Goal: Task Accomplishment & Management: Use online tool/utility

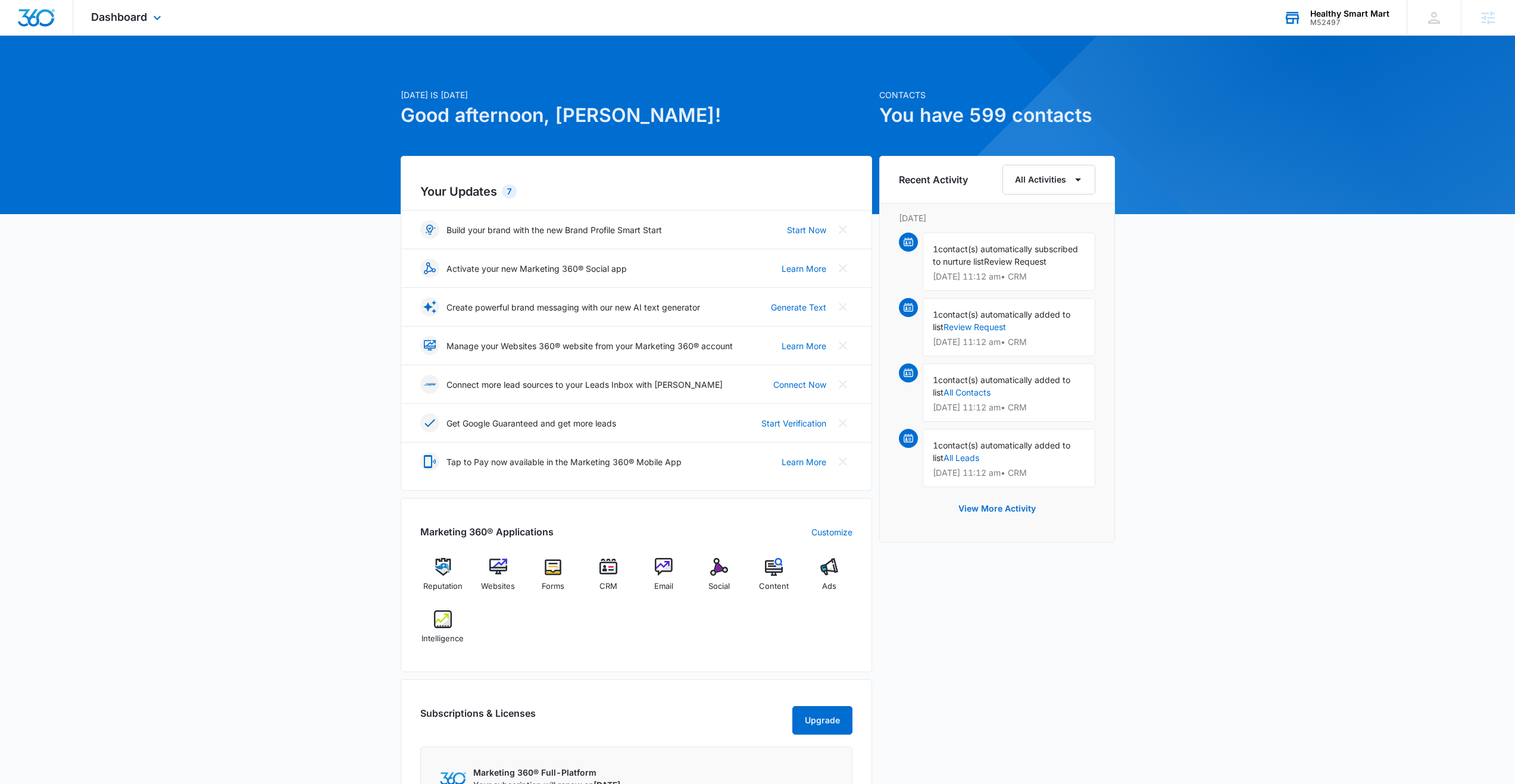
click at [1351, 18] on div "M52497" at bounding box center [1350, 23] width 79 height 8
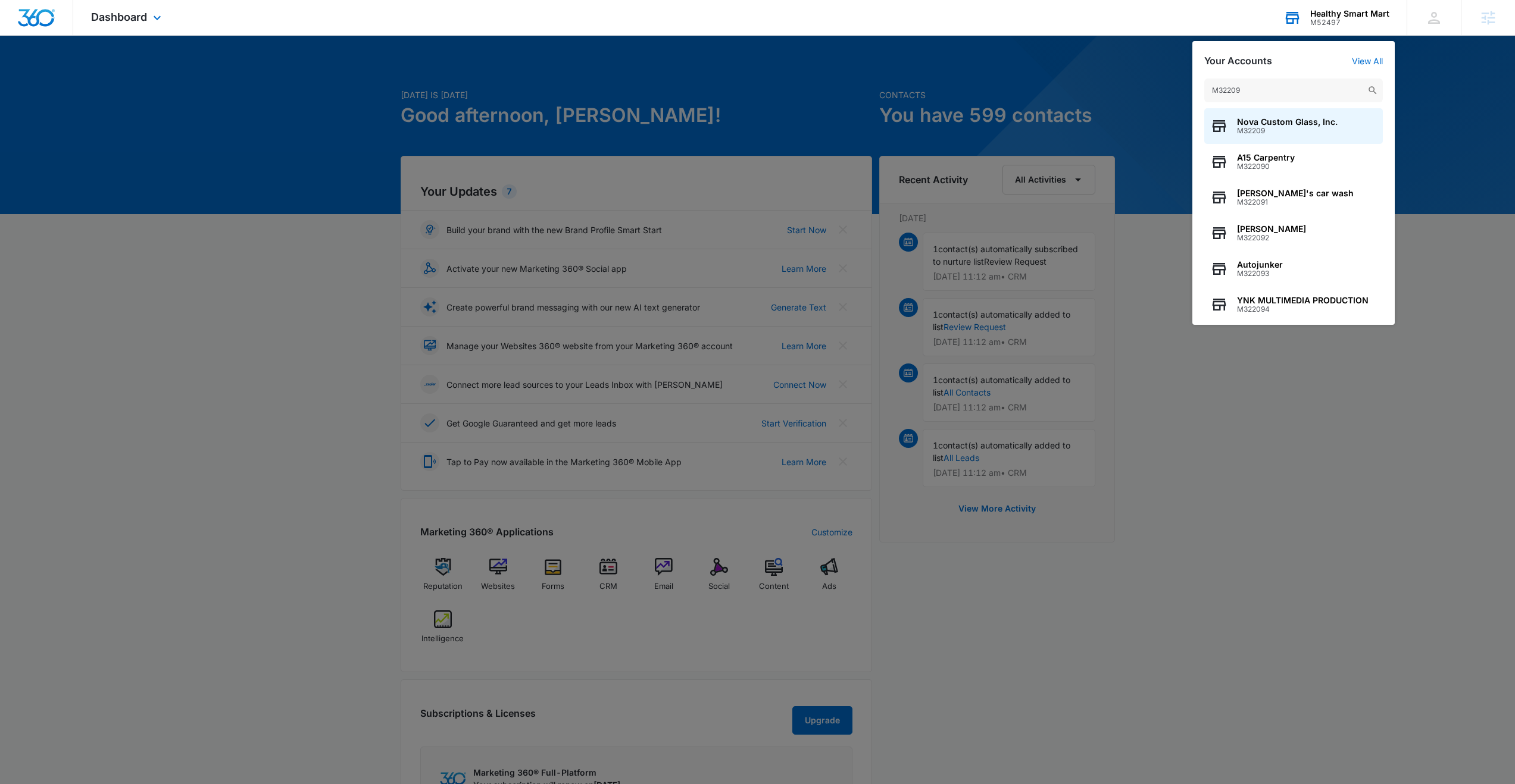
type input "M32209"
click at [1253, 123] on span "Nova Custom Glass, Inc." at bounding box center [1287, 122] width 101 height 10
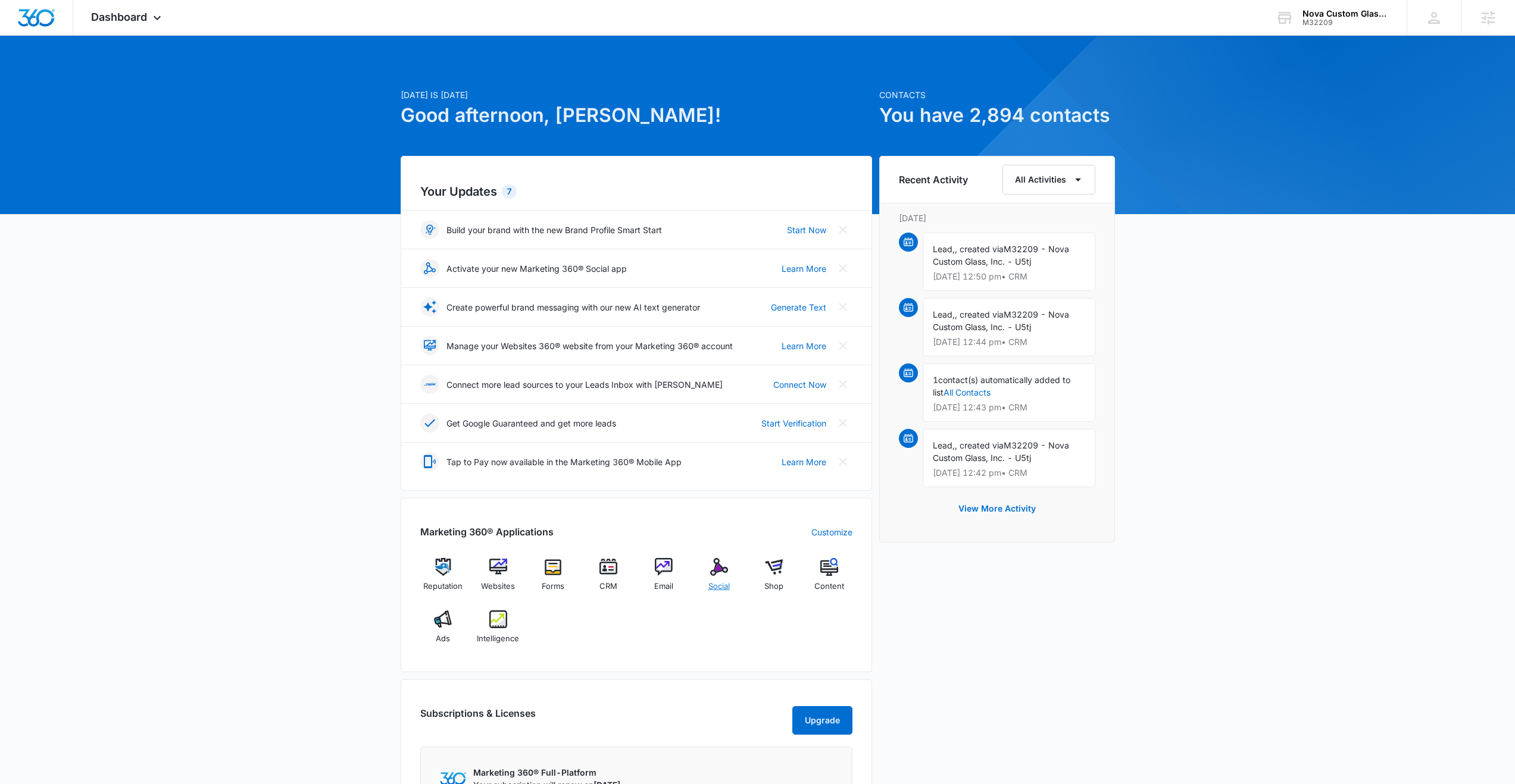
click at [722, 573] on img at bounding box center [719, 567] width 18 height 18
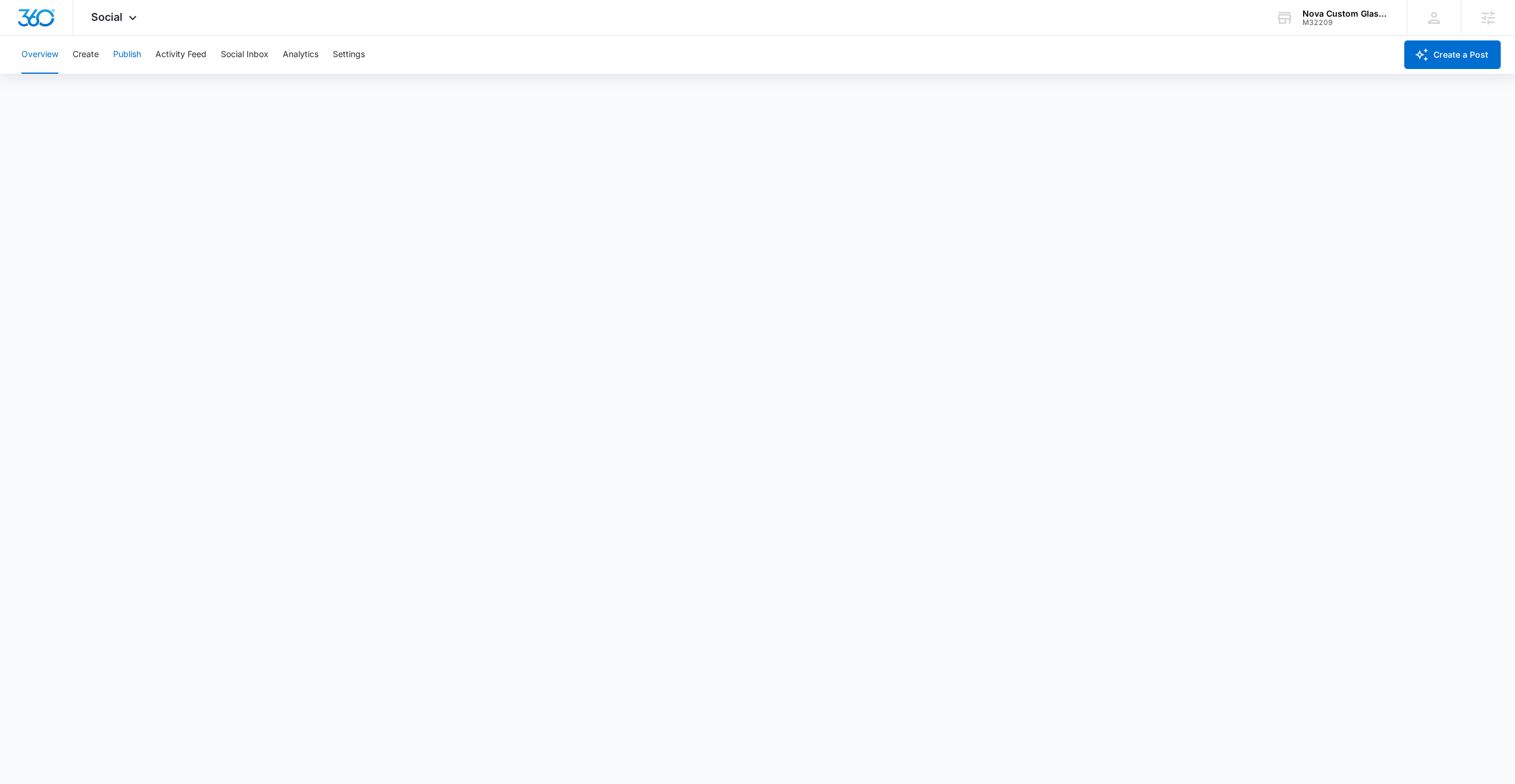
click at [125, 60] on button "Publish" at bounding box center [127, 55] width 28 height 38
click at [90, 60] on button "Create" at bounding box center [86, 55] width 26 height 38
click at [118, 95] on button "Approvals" at bounding box center [116, 91] width 40 height 33
